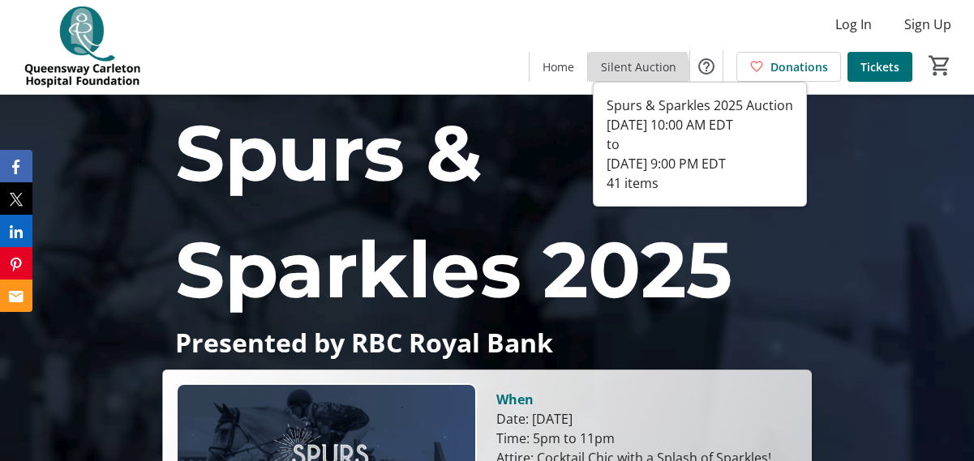
click at [633, 73] on span "Silent Auction" at bounding box center [638, 66] width 75 height 17
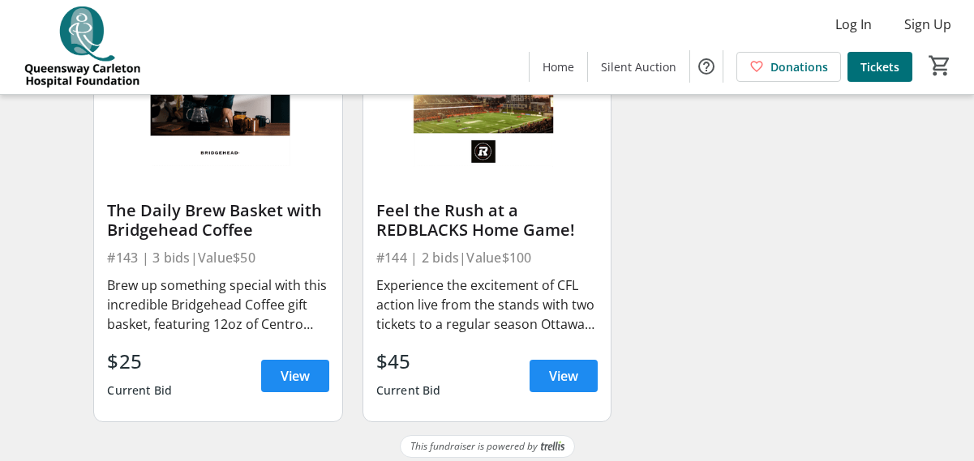
scroll to position [5697, 0]
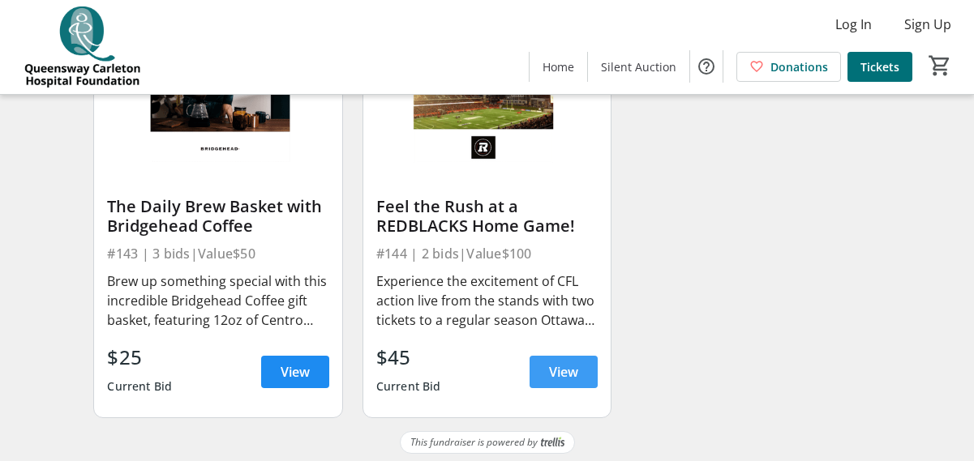
click at [551, 375] on span "View" at bounding box center [563, 371] width 29 height 19
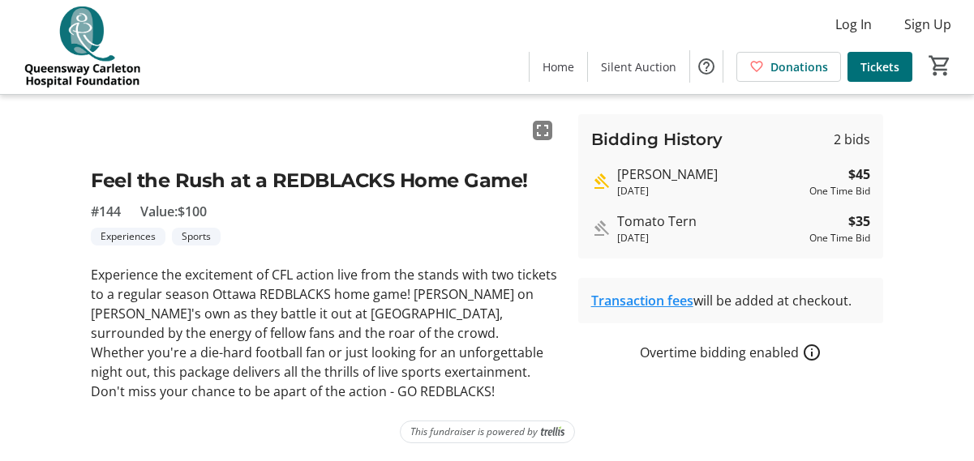
scroll to position [270, 0]
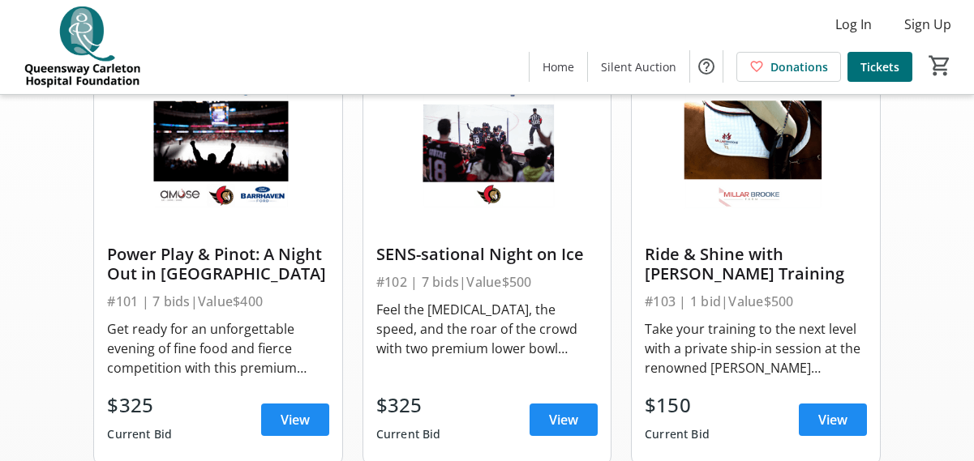
scroll to position [169, 0]
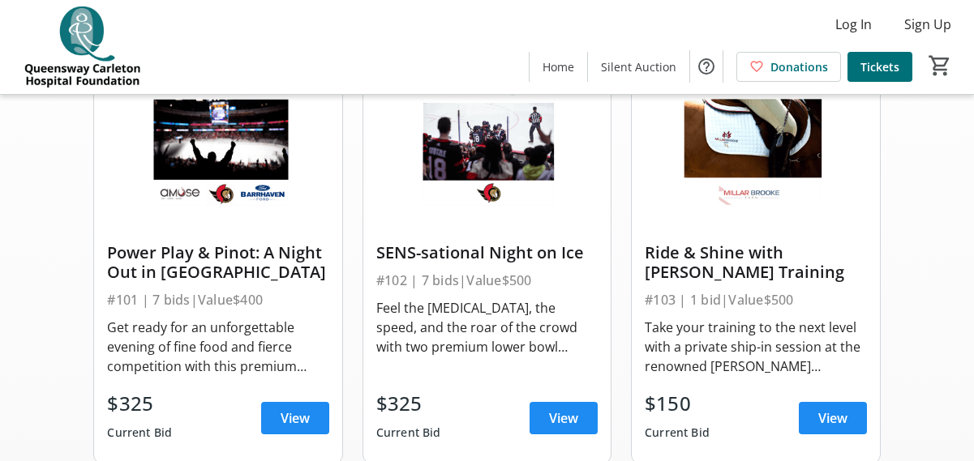
click at [221, 173] on img at bounding box center [217, 139] width 247 height 139
click at [294, 428] on span "View" at bounding box center [295, 418] width 29 height 19
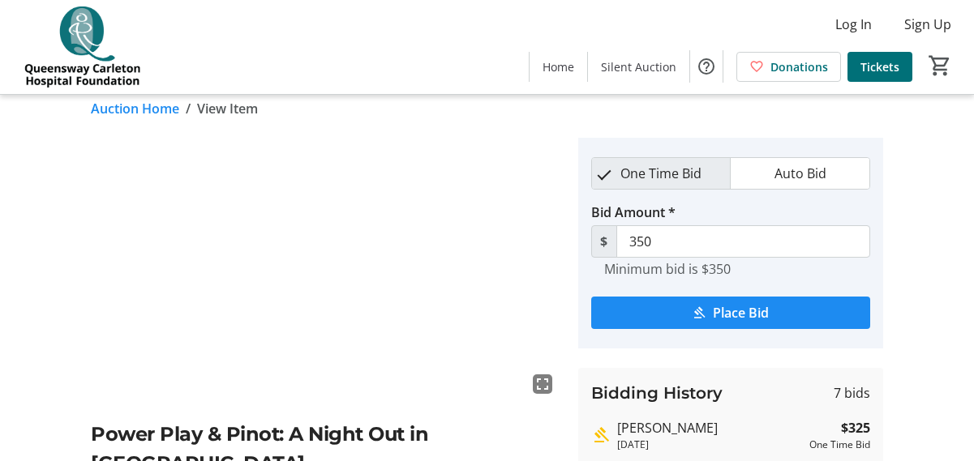
scroll to position [13, 0]
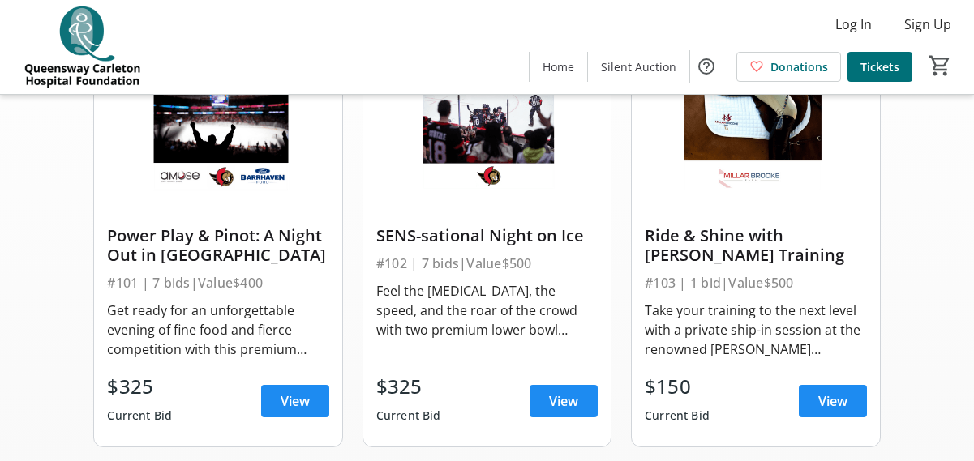
scroll to position [220, 0]
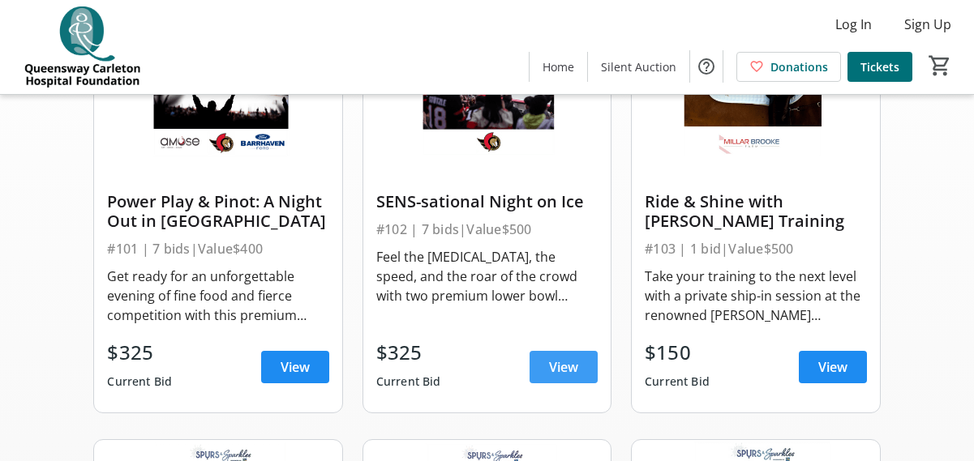
click at [560, 371] on span "View" at bounding box center [563, 367] width 29 height 19
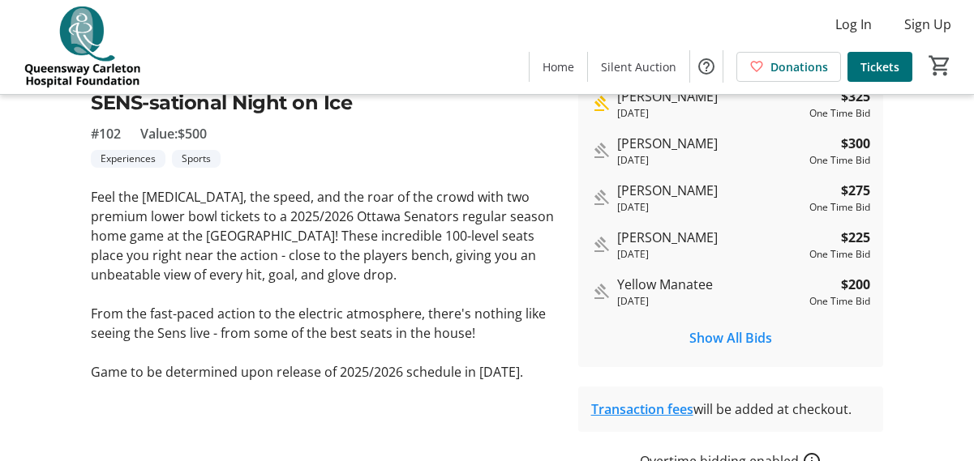
scroll to position [351, 0]
